Goal: Communication & Community: Answer question/provide support

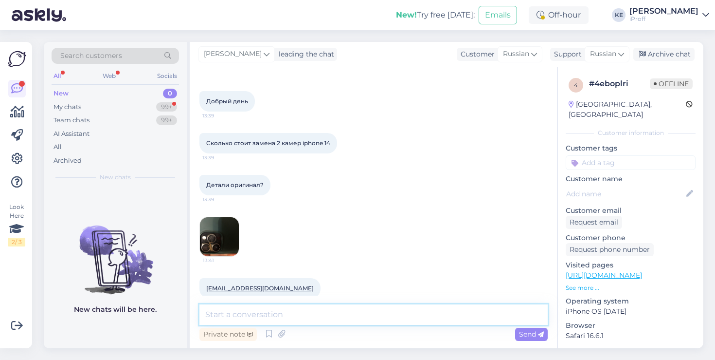
scroll to position [51, 0]
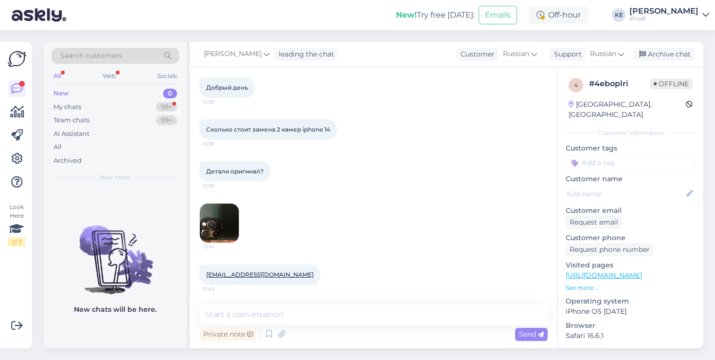
click at [216, 218] on img at bounding box center [219, 222] width 39 height 39
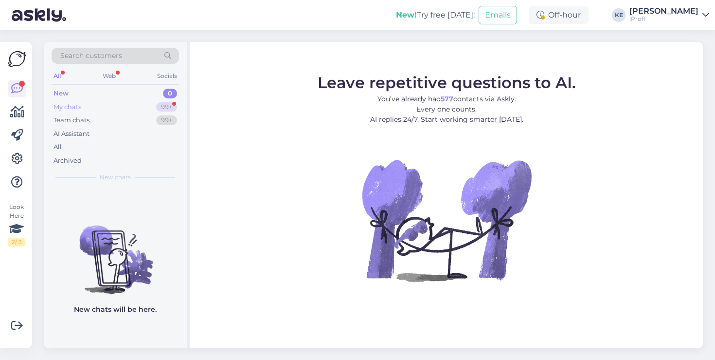
click at [148, 110] on div "My chats 99+" at bounding box center [116, 107] width 128 height 14
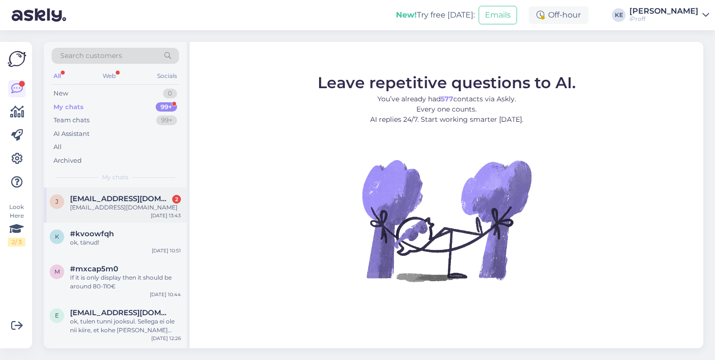
click at [111, 208] on div "[EMAIL_ADDRESS][DOMAIN_NAME]" at bounding box center [125, 207] width 111 height 9
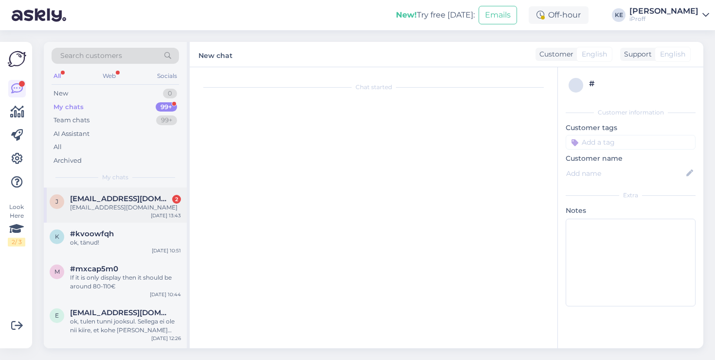
scroll to position [51, 0]
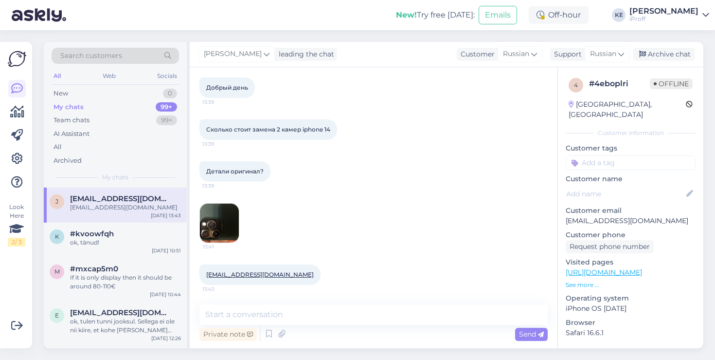
click at [201, 226] on img at bounding box center [219, 222] width 39 height 39
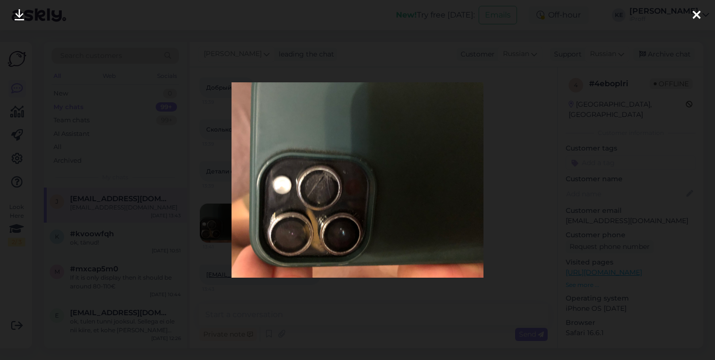
click at [322, 312] on div at bounding box center [357, 180] width 715 height 360
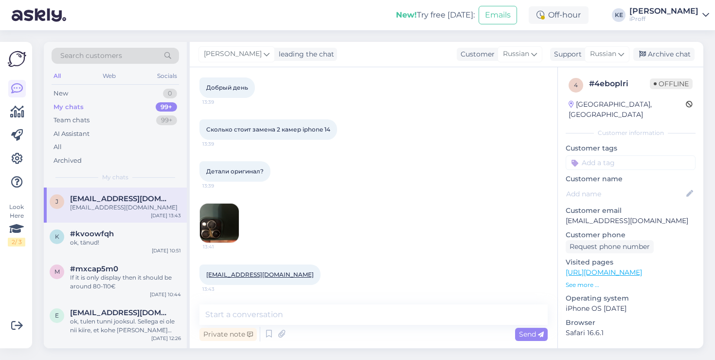
click at [228, 229] on img at bounding box center [219, 222] width 39 height 39
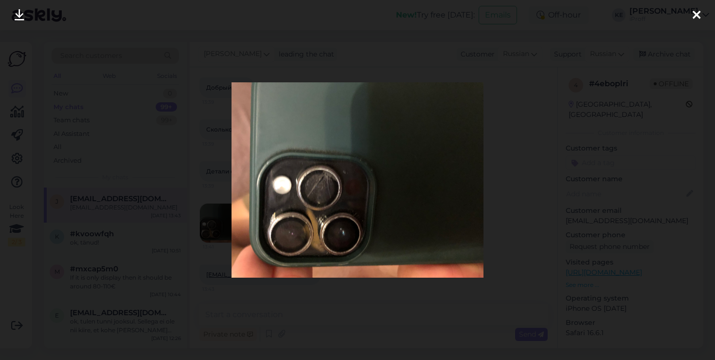
click at [322, 297] on div at bounding box center [357, 180] width 715 height 360
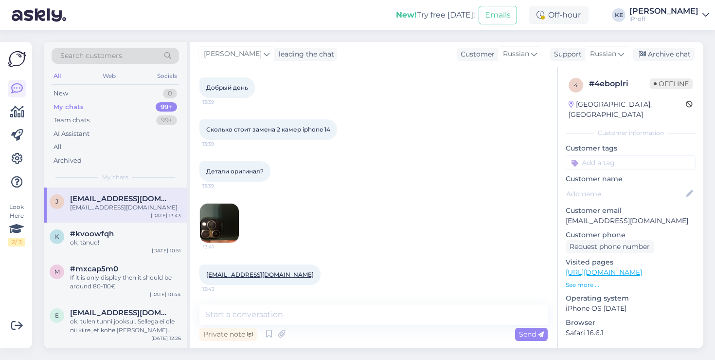
click at [226, 219] on img at bounding box center [219, 222] width 39 height 39
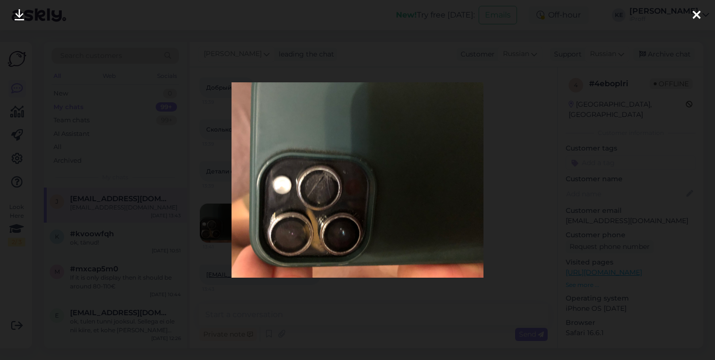
click at [332, 307] on div at bounding box center [357, 180] width 715 height 360
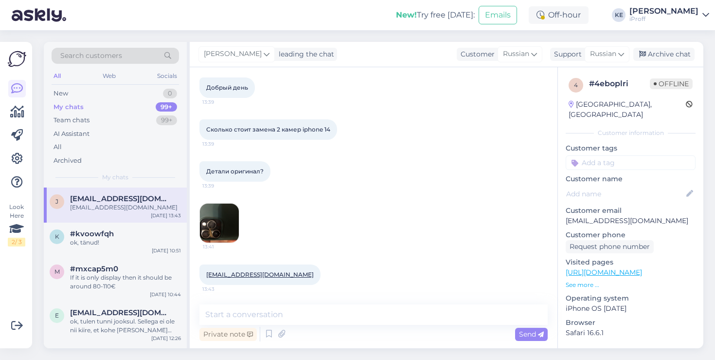
click at [225, 227] on img at bounding box center [219, 222] width 39 height 39
